Goal: Obtain resource: Obtain resource

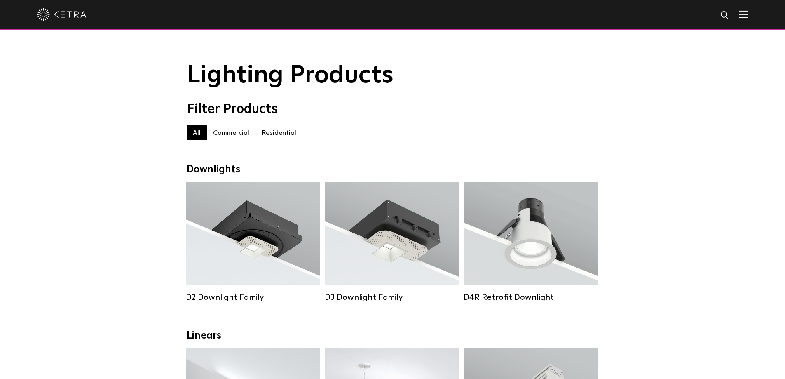
scroll to position [538, 0]
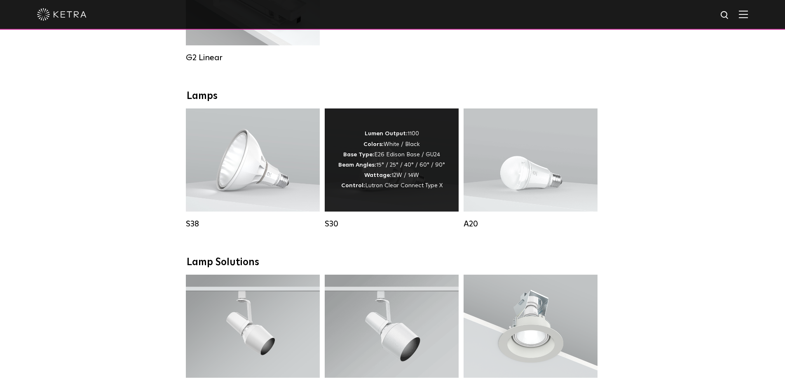
click at [384, 178] on strong "Wattage:" at bounding box center [377, 175] width 27 height 6
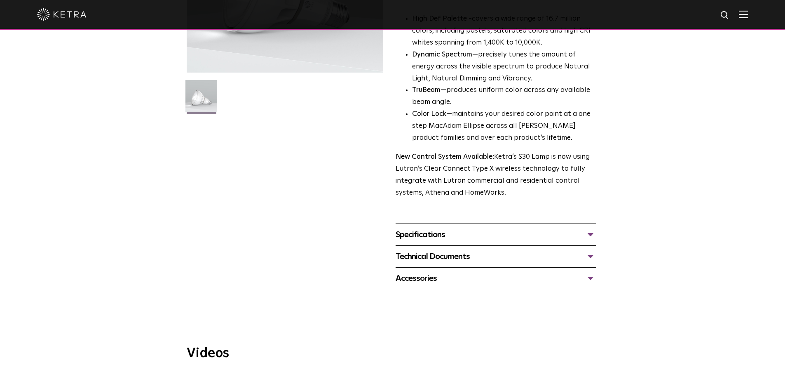
scroll to position [206, 0]
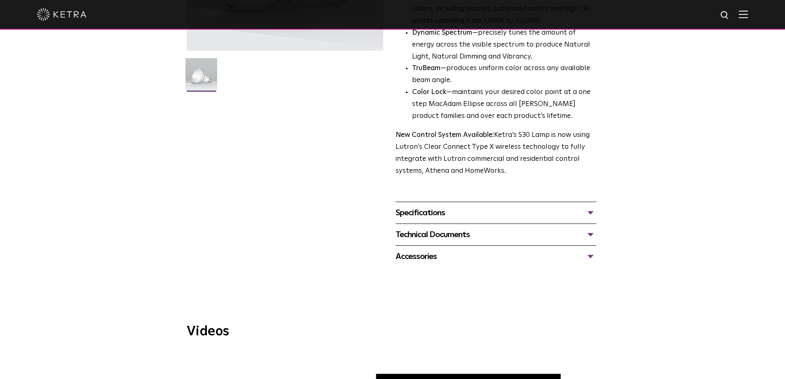
drag, startPoint x: 592, startPoint y: 216, endPoint x: 589, endPoint y: 220, distance: 4.5
click at [592, 216] on div "Specifications" at bounding box center [496, 212] width 201 height 13
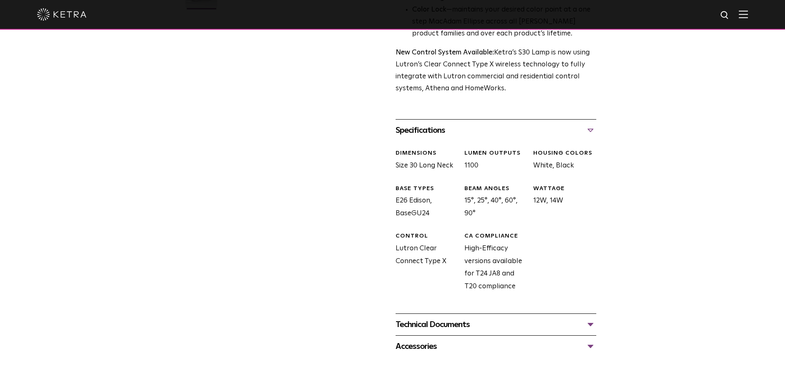
scroll to position [330, 0]
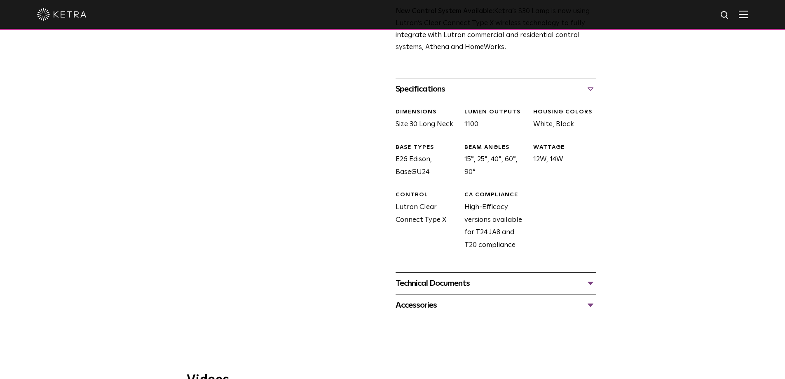
click at [591, 284] on div "Technical Documents" at bounding box center [496, 283] width 201 height 13
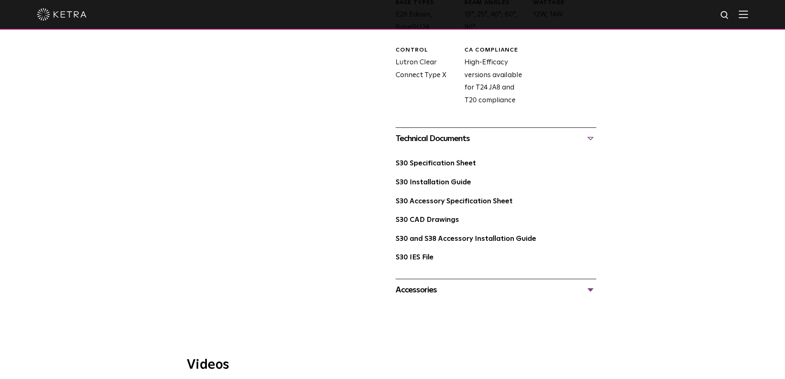
scroll to position [495, 0]
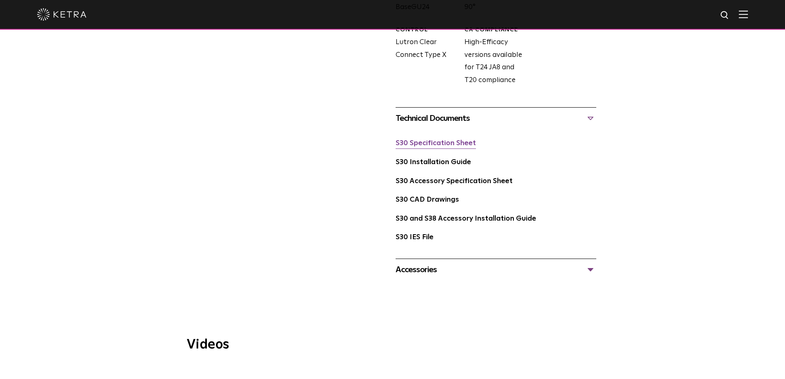
click at [447, 143] on link "S30 Specification Sheet" at bounding box center [436, 143] width 80 height 7
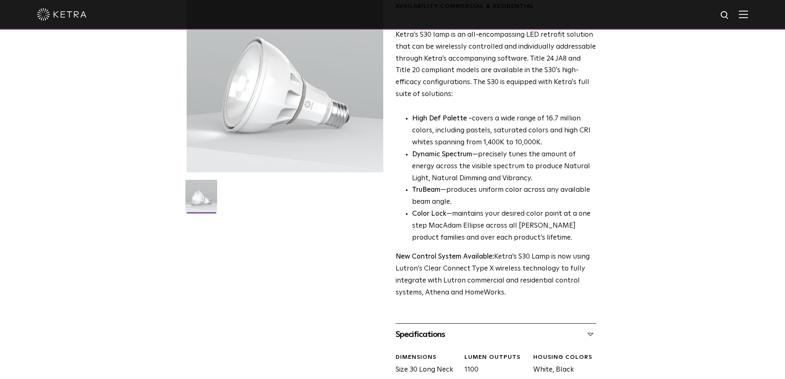
scroll to position [0, 0]
